Goal: Task Accomplishment & Management: Use online tool/utility

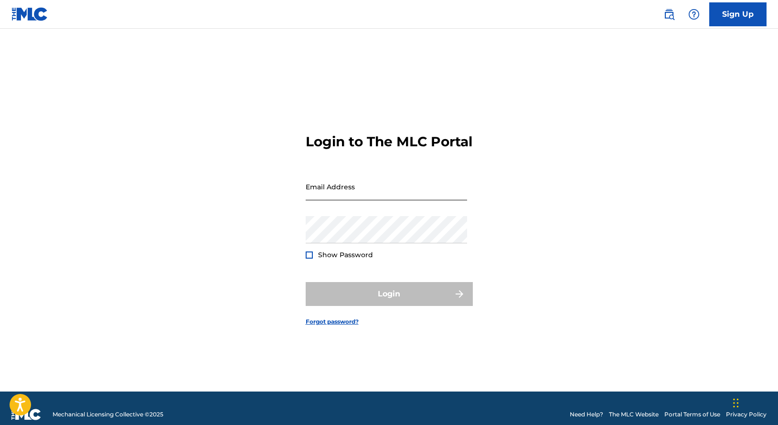
click at [330, 199] on input "Email Address" at bounding box center [386, 186] width 161 height 27
type input "[EMAIL_ADDRESS][DOMAIN_NAME]"
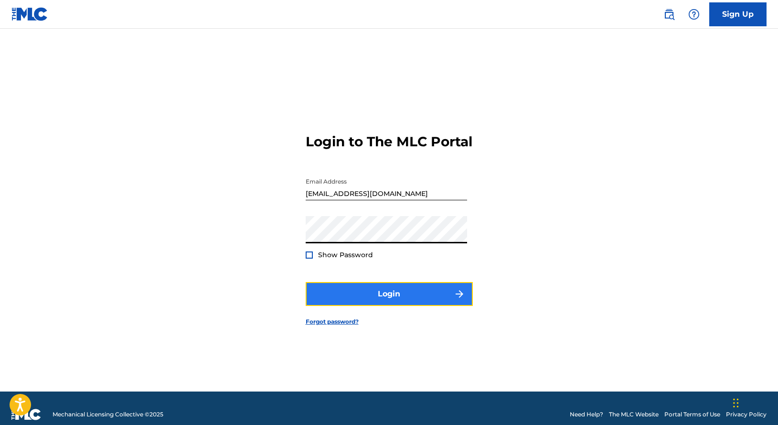
click at [379, 300] on button "Login" at bounding box center [389, 294] width 167 height 24
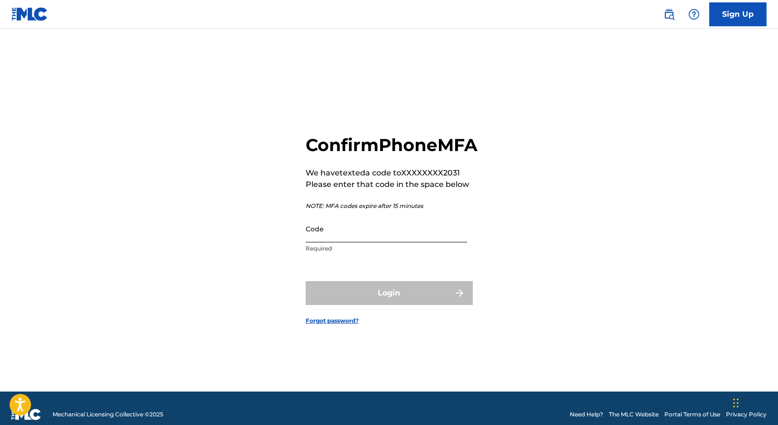
click at [345, 242] on input "Code" at bounding box center [386, 228] width 161 height 27
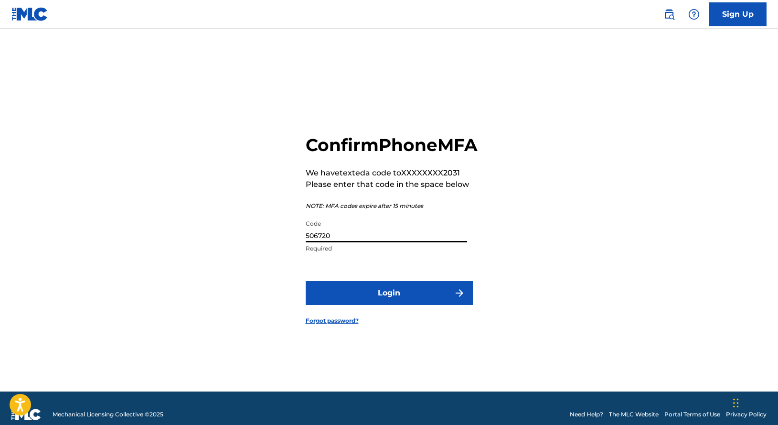
type input "506720"
click at [306, 281] on button "Login" at bounding box center [389, 293] width 167 height 24
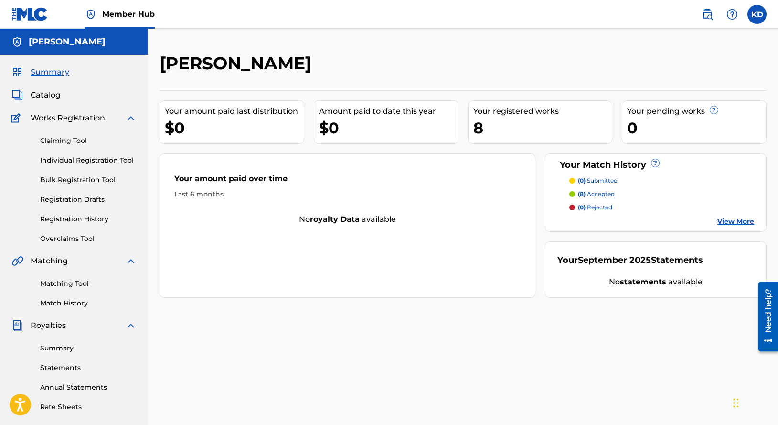
click at [64, 98] on div "Catalog" at bounding box center [73, 94] width 125 height 11
click at [57, 97] on span "Catalog" at bounding box center [46, 94] width 30 height 11
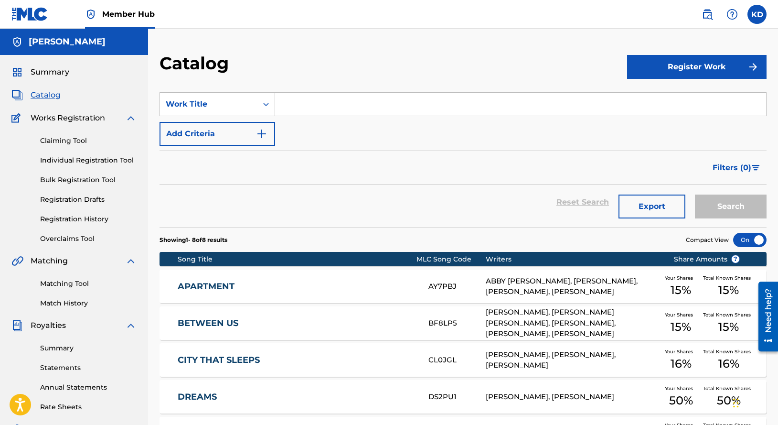
click at [221, 282] on link "APARTMENT" at bounding box center [297, 286] width 238 height 11
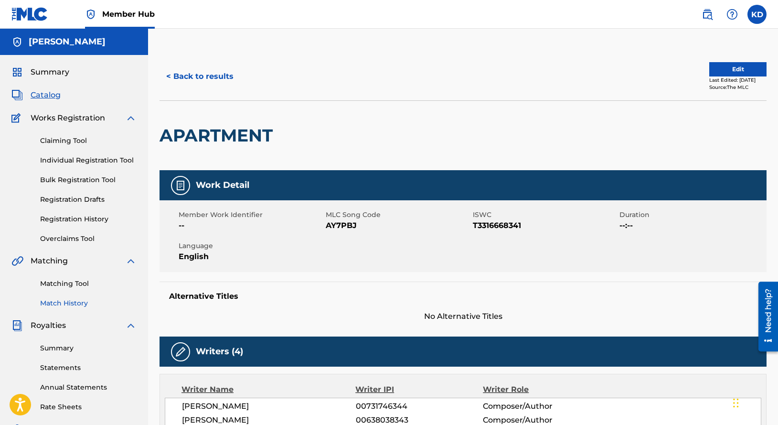
click at [90, 302] on link "Match History" at bounding box center [88, 303] width 97 height 10
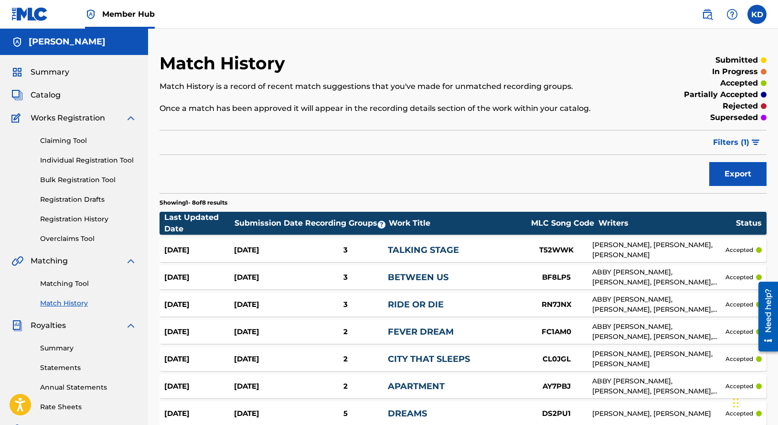
click at [601, 256] on div "[PERSON_NAME], [PERSON_NAME], [PERSON_NAME]" at bounding box center [658, 250] width 133 height 20
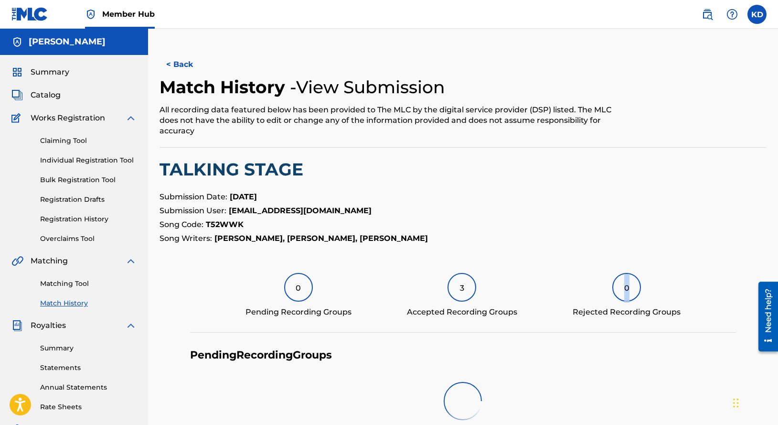
click at [601, 256] on div "< Back Match History - View Submission All recording data featured below has be…" at bounding box center [463, 349] width 607 height 593
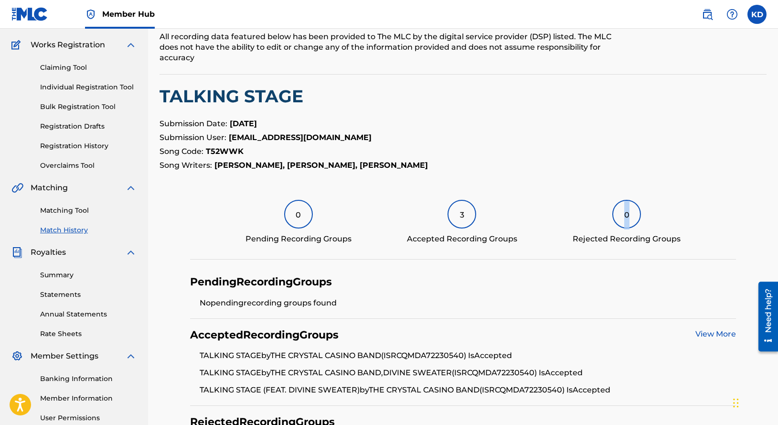
scroll to position [72, 0]
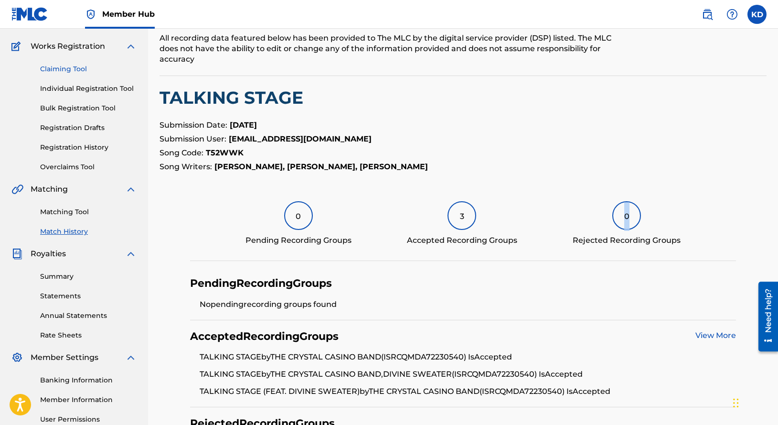
click at [83, 66] on link "Claiming Tool" at bounding box center [88, 69] width 97 height 10
